Goal: Information Seeking & Learning: Learn about a topic

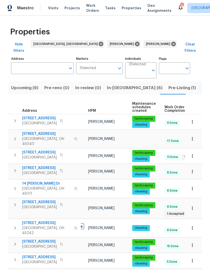
scroll to position [0, 22]
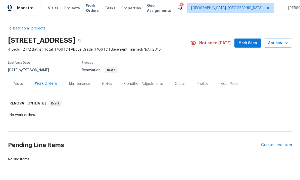
click at [144, 86] on div "Condition Adjustments" at bounding box center [143, 83] width 51 height 15
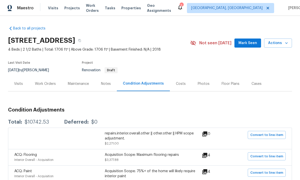
click at [22, 81] on div "Visits" at bounding box center [18, 83] width 9 height 5
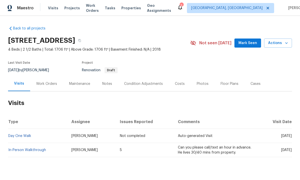
click at [32, 148] on link "In-Person Walkthrough" at bounding box center [27, 150] width 38 height 4
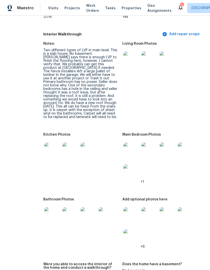
scroll to position [631, 18]
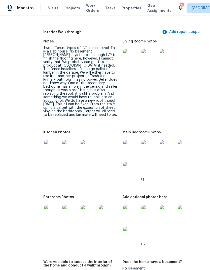
click at [62, 208] on img at bounding box center [70, 213] width 16 height 16
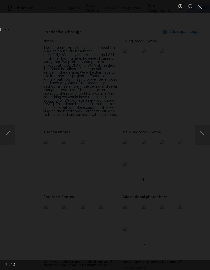
click at [196, 5] on button "Close lightbox" at bounding box center [200, 6] width 10 height 9
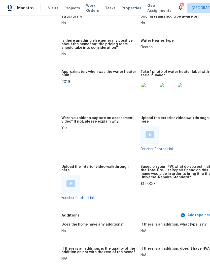
scroll to position [1123, 0]
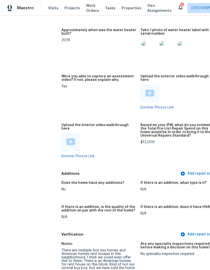
click at [66, 138] on img at bounding box center [70, 141] width 9 height 7
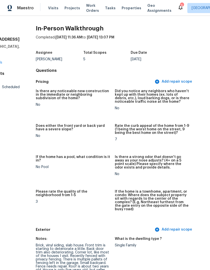
scroll to position [0, 26]
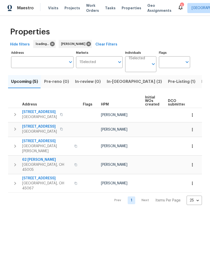
click at [17, 180] on icon "button" at bounding box center [15, 183] width 6 height 6
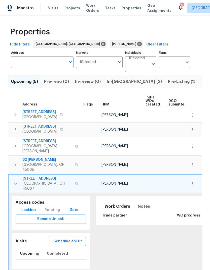
click at [40, 176] on span "801 Prescot Cir" at bounding box center [47, 178] width 49 height 5
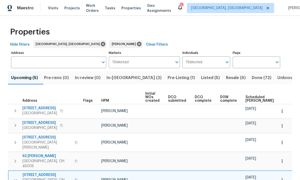
click at [209, 79] on span "Resale (6)" at bounding box center [236, 77] width 20 height 7
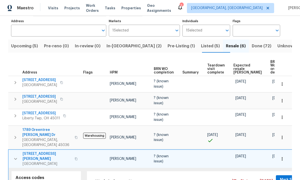
scroll to position [32, 0]
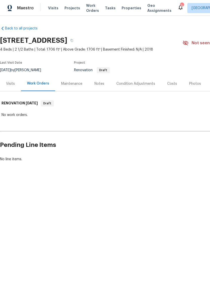
click at [9, 87] on div "Visits" at bounding box center [10, 83] width 21 height 15
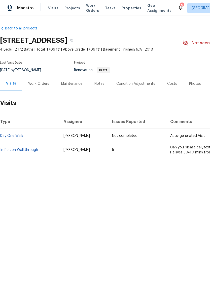
click at [11, 150] on link "In-Person Walkthrough" at bounding box center [19, 150] width 38 height 4
